Goal: Ask a question

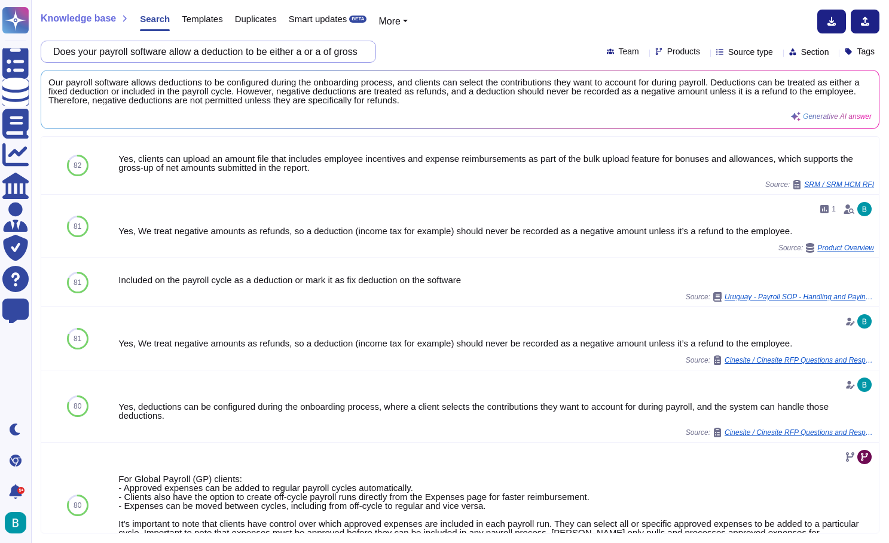
click at [311, 53] on input "Does your payroll software allow a deduction to be either a or a of gross payro…" at bounding box center [205, 51] width 316 height 21
paste input "Who is responsible for ensuring data integration is reviewed for auditing contr…"
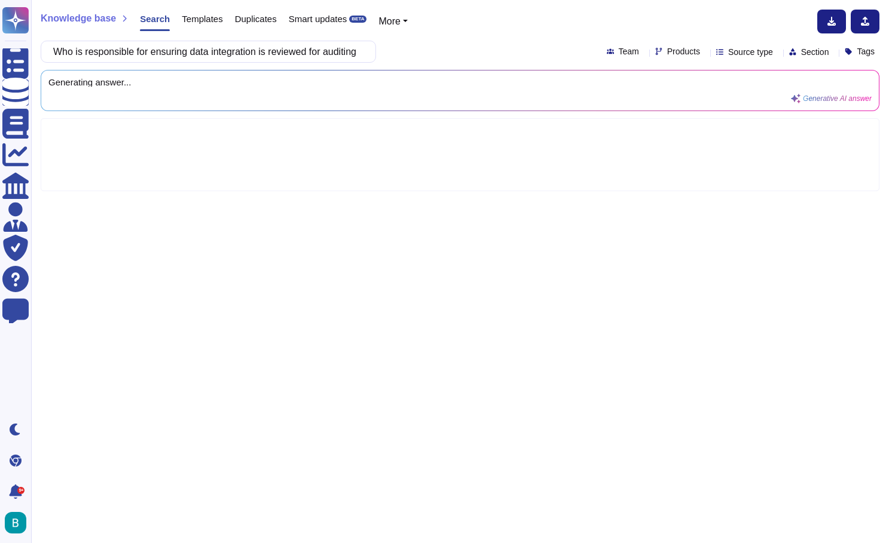
click at [435, 41] on div "Who is responsible for ensuring data integration is reviewed for auditing contr…" at bounding box center [460, 52] width 839 height 22
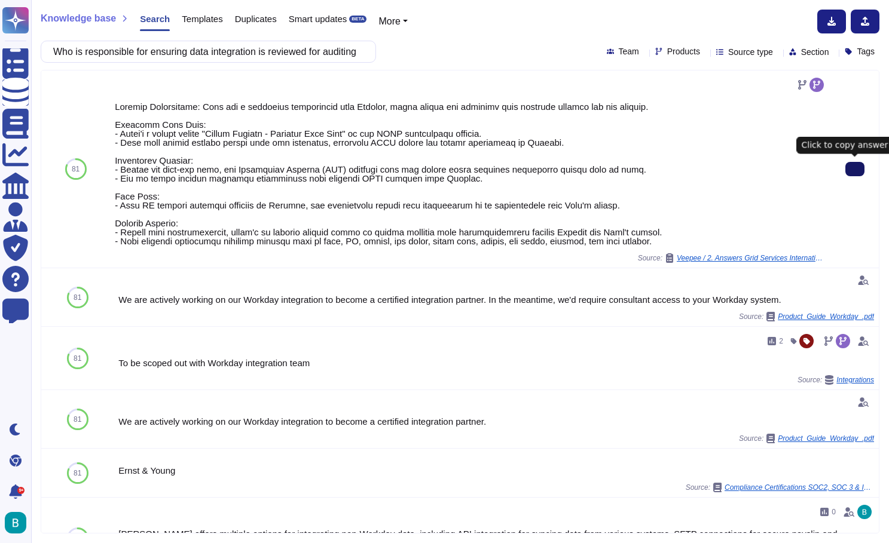
click at [862, 170] on button at bounding box center [854, 169] width 19 height 14
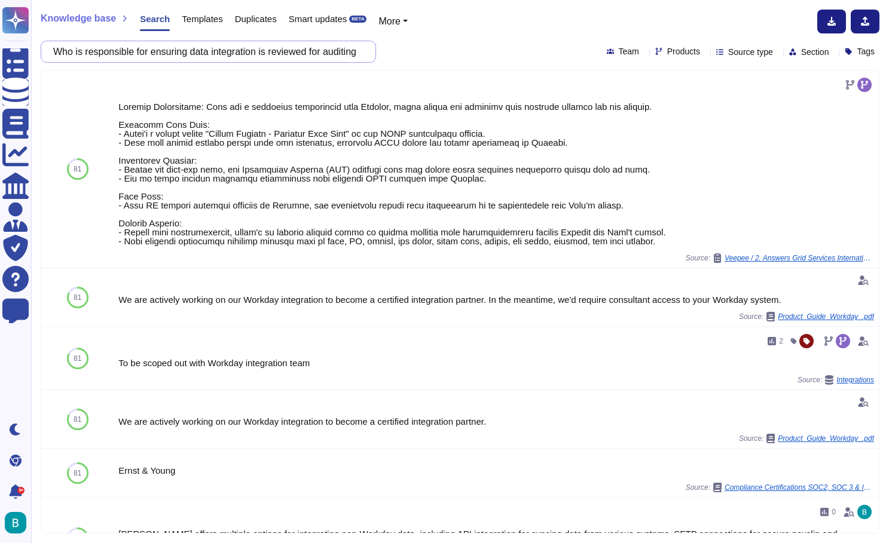
click at [291, 47] on input "Who is responsible for ensuring data integration is reviewed for auditing contr…" at bounding box center [205, 51] width 316 height 21
paste input "...g and controlling purposes between SAP and Payroll"
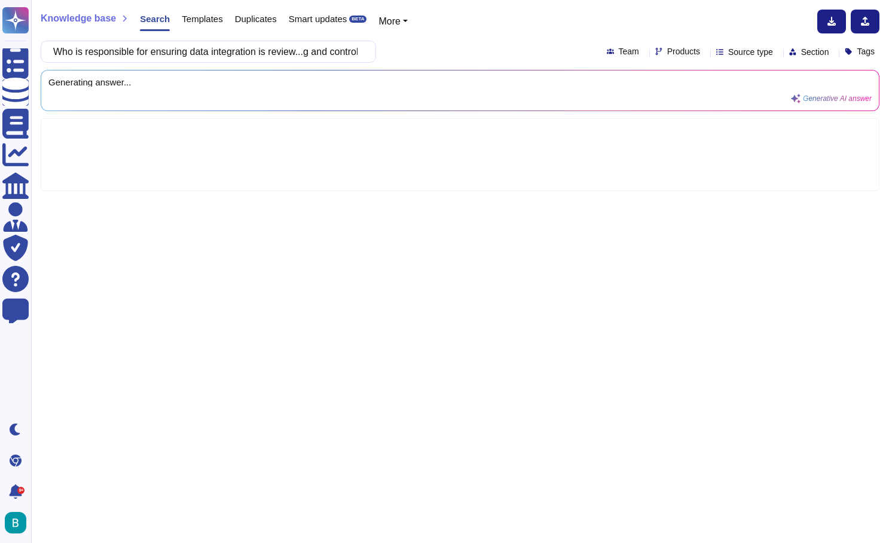
click at [439, 54] on div "Who is responsible for ensuring data integration is review...g and controlling …" at bounding box center [460, 52] width 839 height 22
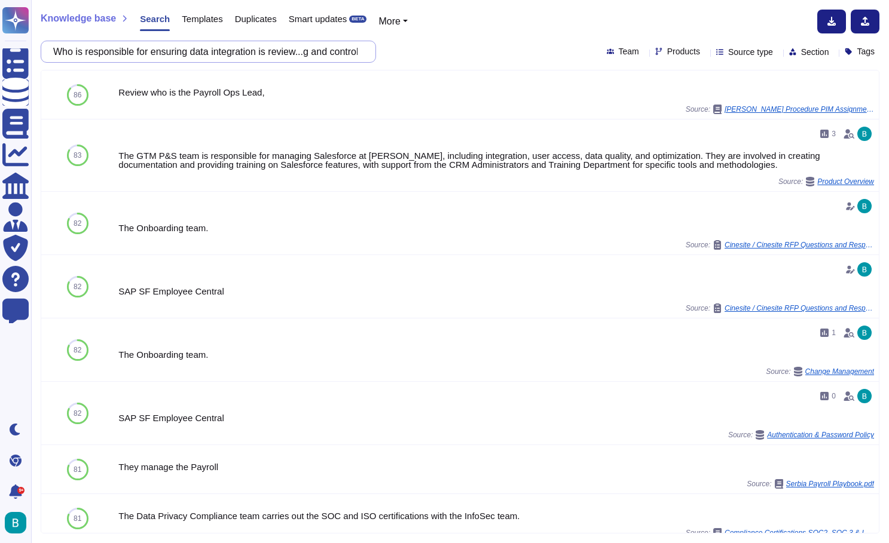
click at [331, 57] on input "Who is responsible for ensuring data integration is review...g and controlling …" at bounding box center [205, 51] width 316 height 21
click at [499, 32] on div "Knowledge base Search Templates Duplicates Smart updates BETA More" at bounding box center [456, 22] width 830 height 24
click at [338, 53] on input "Who is responsible for ensuring data integration is review...g and controlling …" at bounding box center [205, 51] width 316 height 21
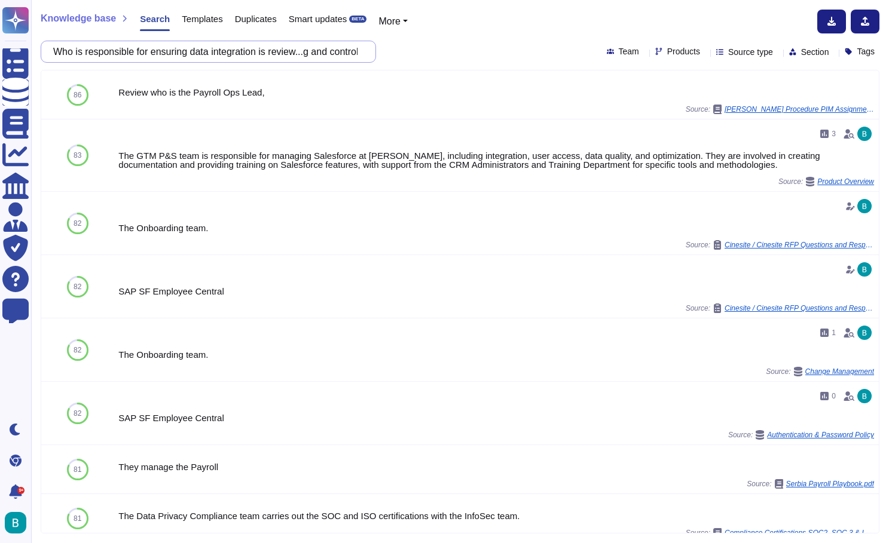
click at [338, 53] on input "Who is responsible for ensuring data integration is review...g and controlling …" at bounding box center [205, 51] width 316 height 21
paste input "Does the system support firefight type acces"
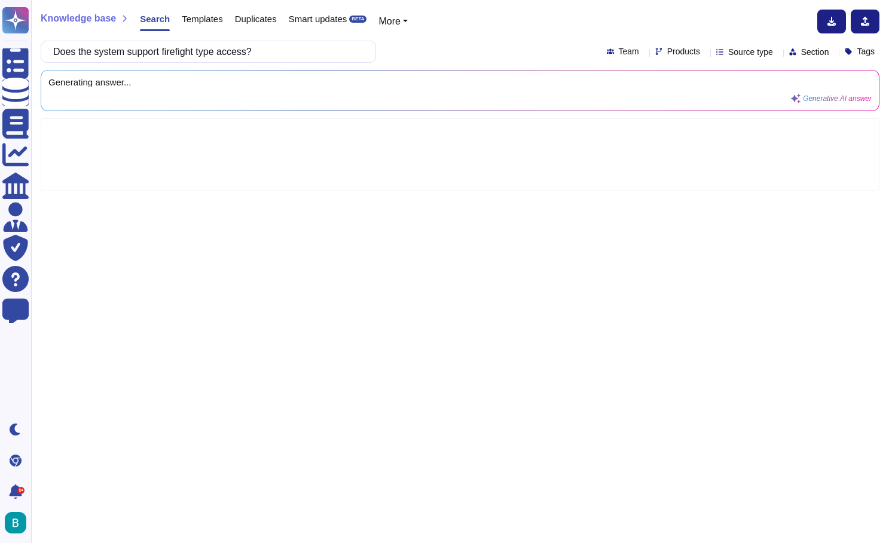
click at [455, 45] on div "Does the system support firefight type access? Team Products Source type Sectio…" at bounding box center [460, 52] width 839 height 22
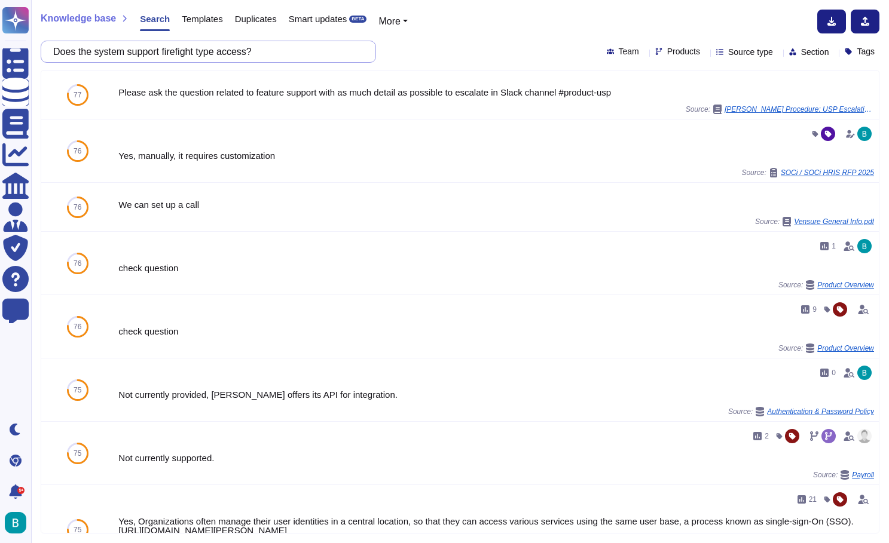
click at [360, 56] on input "Does the system support firefight type access?" at bounding box center [205, 51] width 316 height 21
paste input "What tools are available for rescinds of data load"
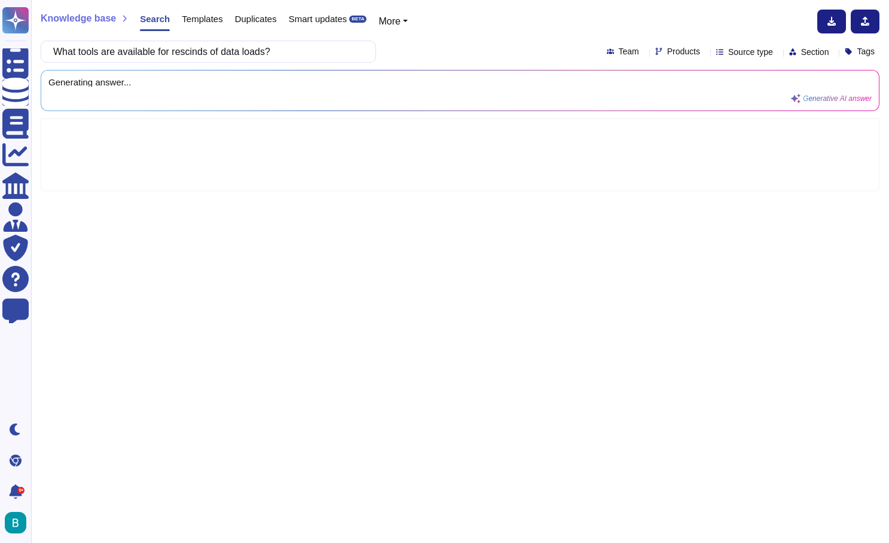
click at [499, 31] on div "Knowledge base Search Templates Duplicates Smart updates BETA More" at bounding box center [456, 22] width 830 height 24
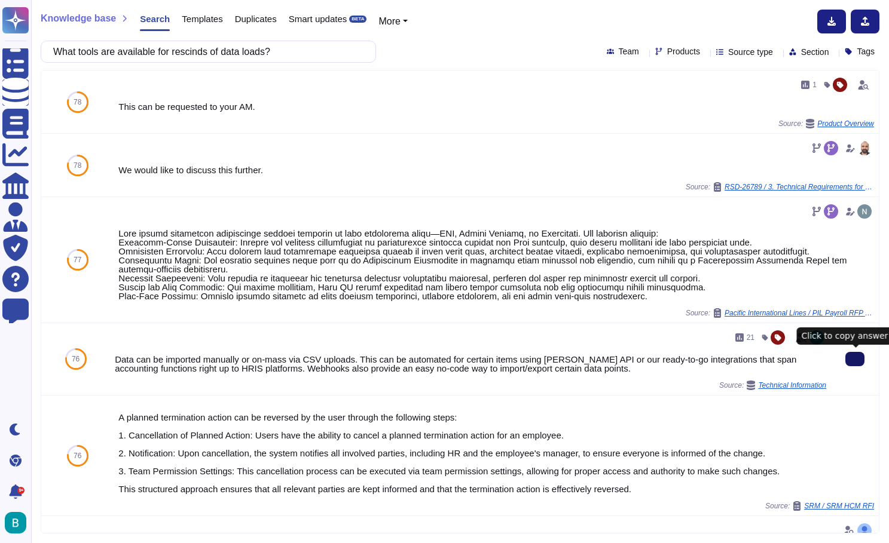
click at [847, 361] on button at bounding box center [854, 359] width 19 height 14
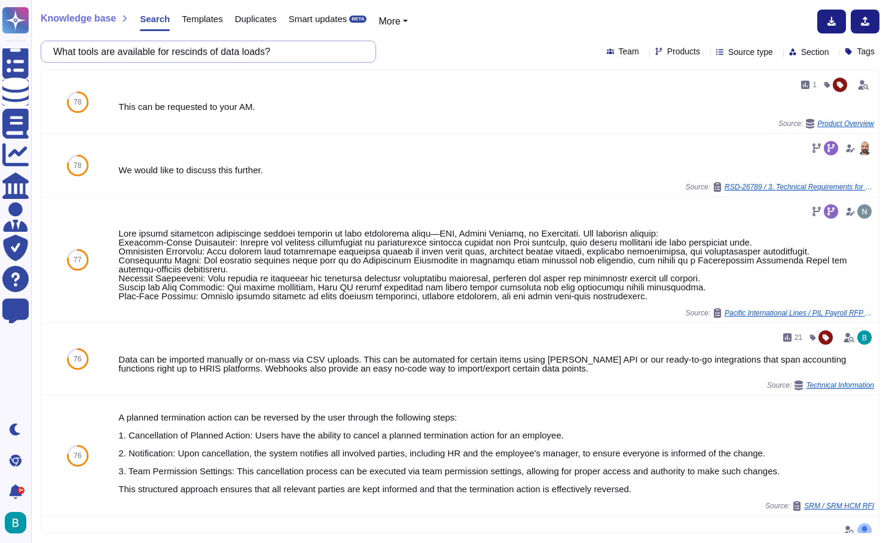
click at [305, 42] on input "What tools are available for rescinds of data loads?" at bounding box center [205, 51] width 316 height 21
paste input "Technical Support/Issue Handling"
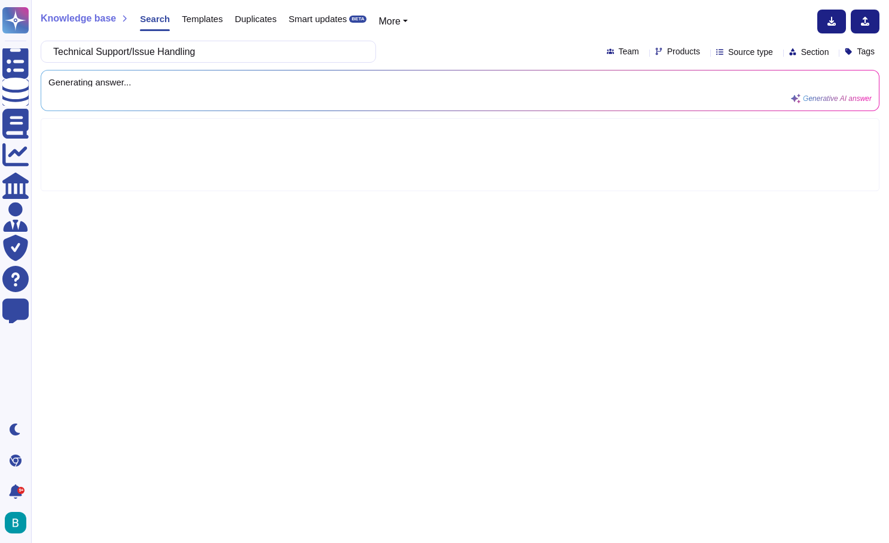
click at [430, 44] on div "Technical Support/Issue Handling Team Products Source type Section Tags" at bounding box center [460, 52] width 839 height 22
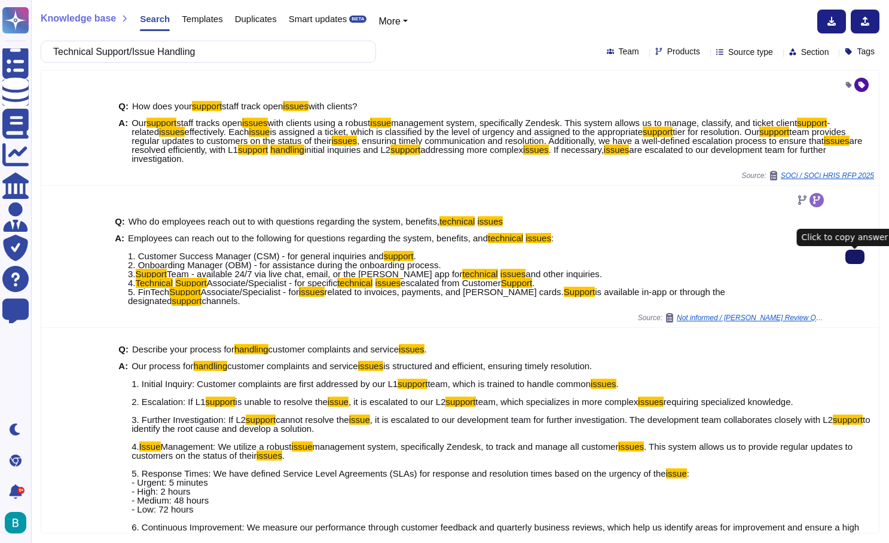
click at [854, 264] on button at bounding box center [854, 257] width 19 height 14
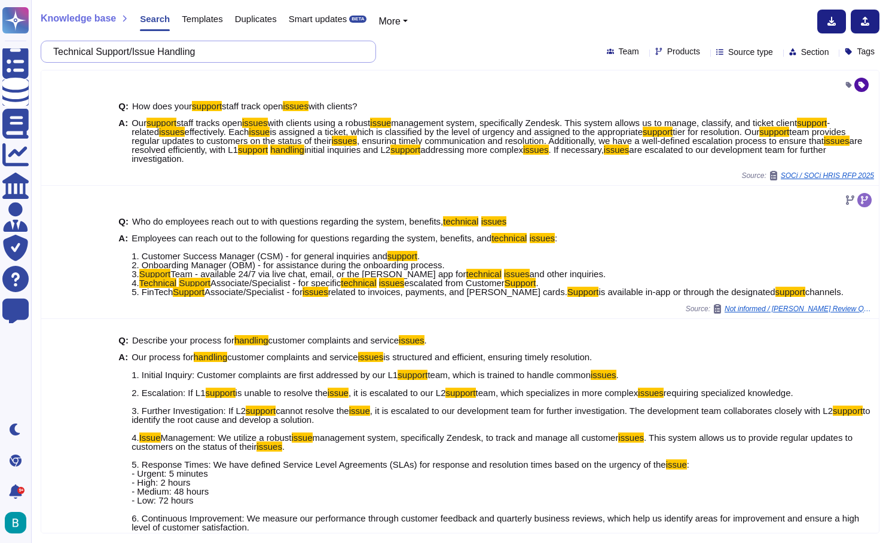
click at [324, 53] on input "Technical Support/Issue Handling" at bounding box center [205, 51] width 316 height 21
paste input "Describe the physical security measures you have implemented to protect clients…"
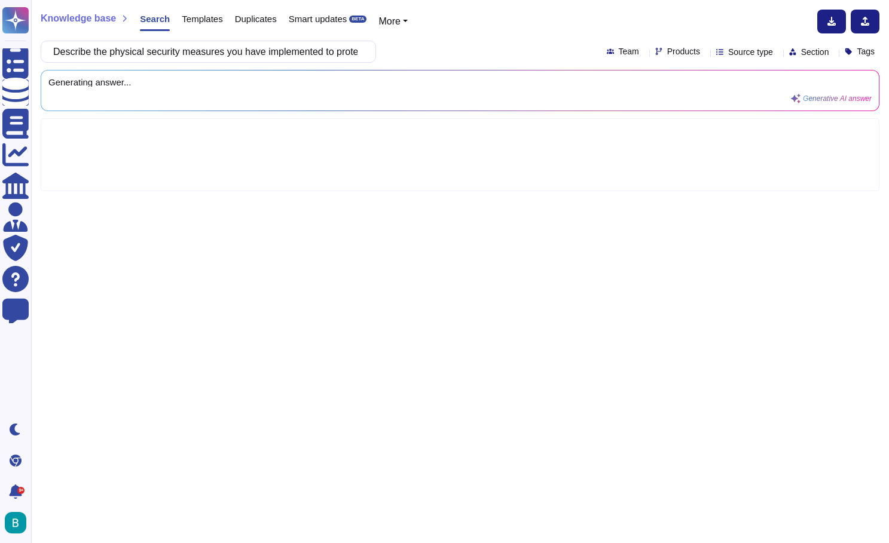
click at [420, 59] on div "Describe the physical security measures you have implemented to protect clients…" at bounding box center [460, 52] width 839 height 22
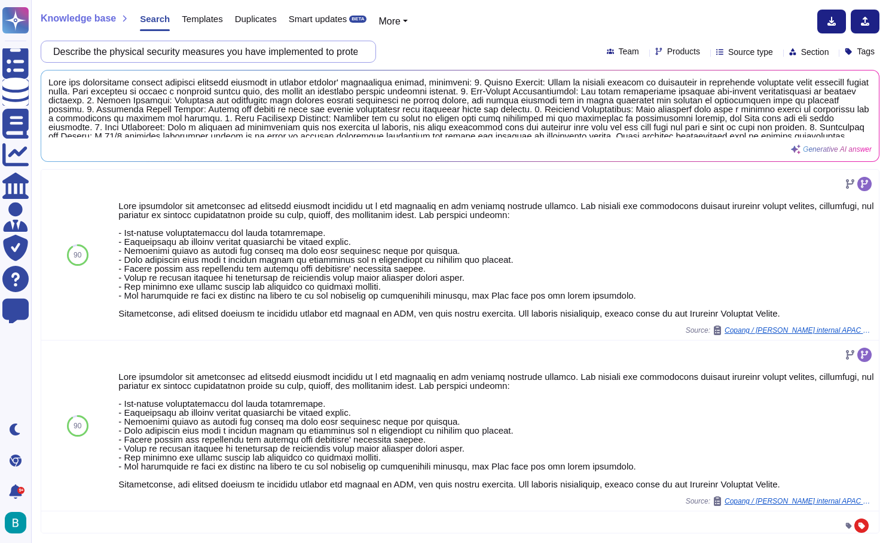
click at [343, 45] on input "Describe the physical security measures you have implemented to protect clients…" at bounding box center [205, 51] width 316 height 21
paste input "How do you define data owner and data processor?"
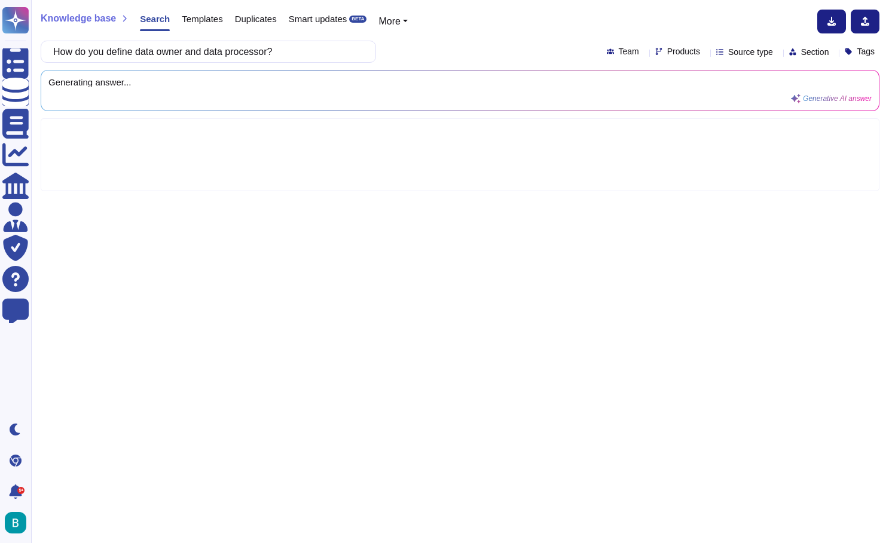
click at [427, 38] on div "Knowledge base Search Templates Duplicates Smart updates BETA More How do you d…" at bounding box center [460, 271] width 858 height 543
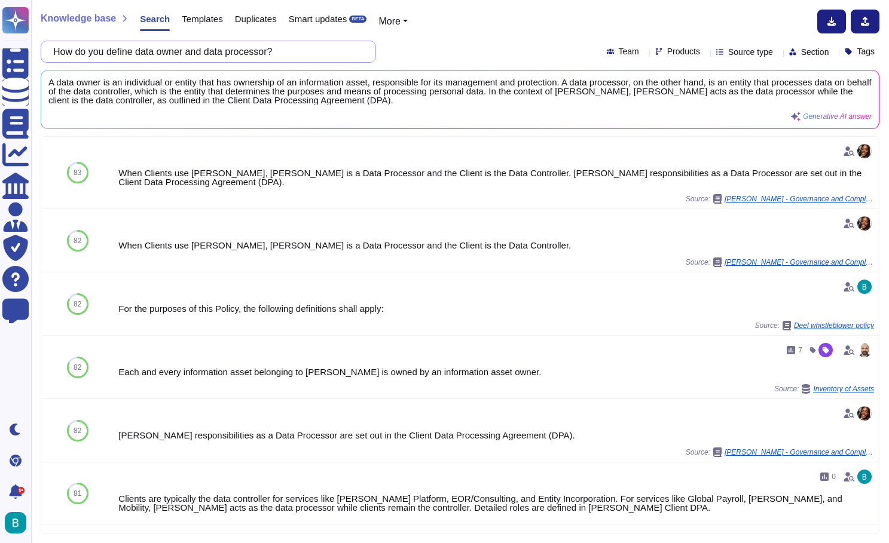
click at [253, 47] on input "How do you define data owner and data processor?" at bounding box center [205, 51] width 316 height 21
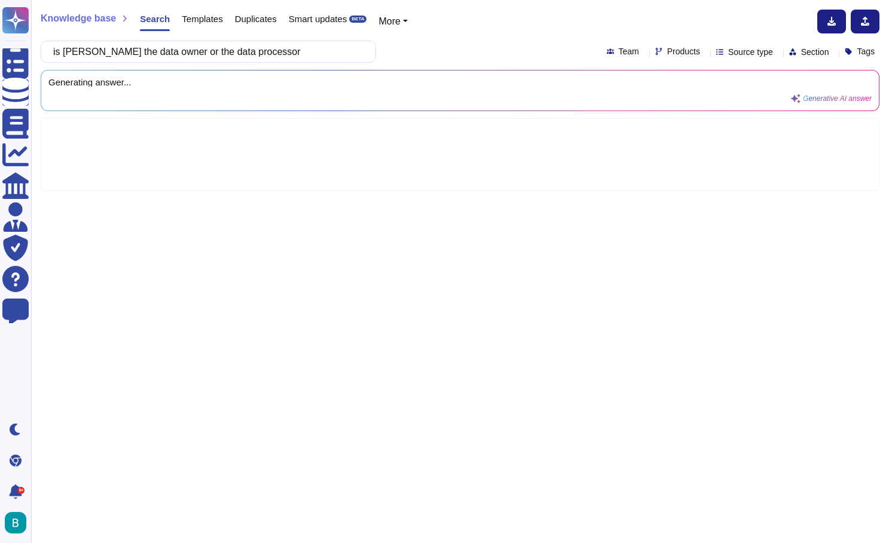
click at [463, 68] on div "Knowledge base Search Templates Duplicates Smart updates BETA More is [PERSON_N…" at bounding box center [460, 271] width 858 height 543
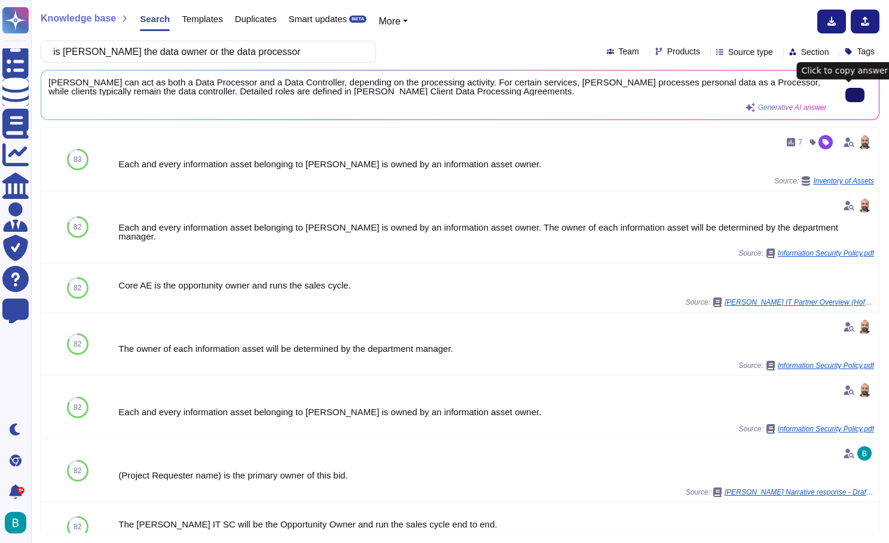
click at [279, 55] on input "is [PERSON_NAME] the data owner or the data processor" at bounding box center [205, 51] width 316 height 21
paste input "Can reports be saved in HTML format for access via the Internet?"
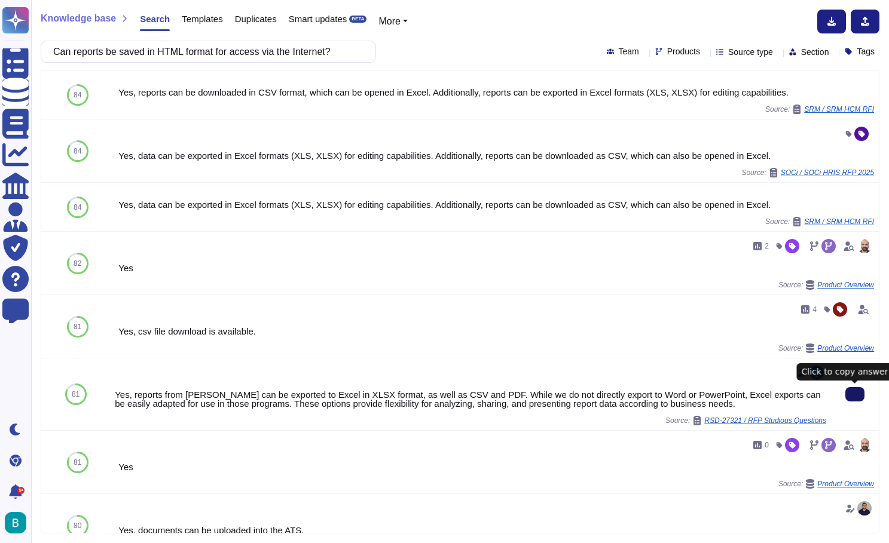
click at [855, 401] on button at bounding box center [854, 394] width 19 height 14
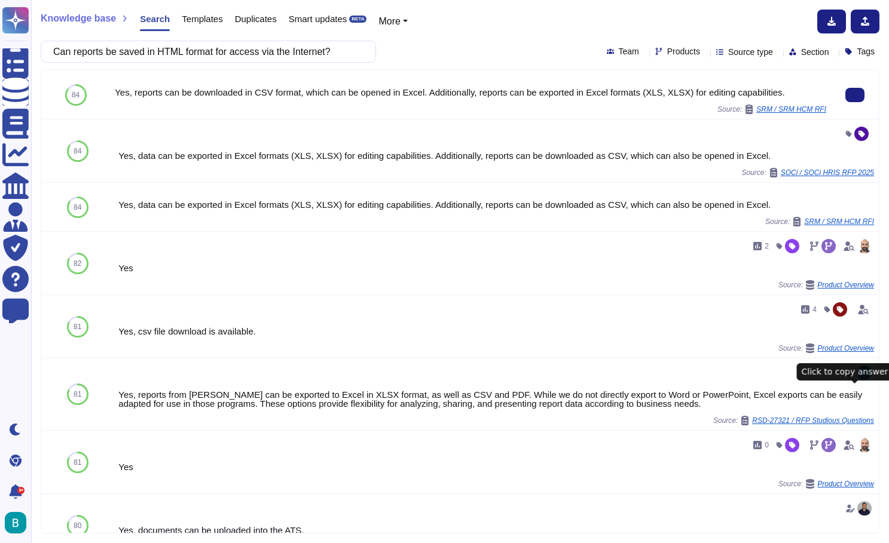
type input "Can reports be saved in HTML format for access via the Internet?"
